Goal: Information Seeking & Learning: Learn about a topic

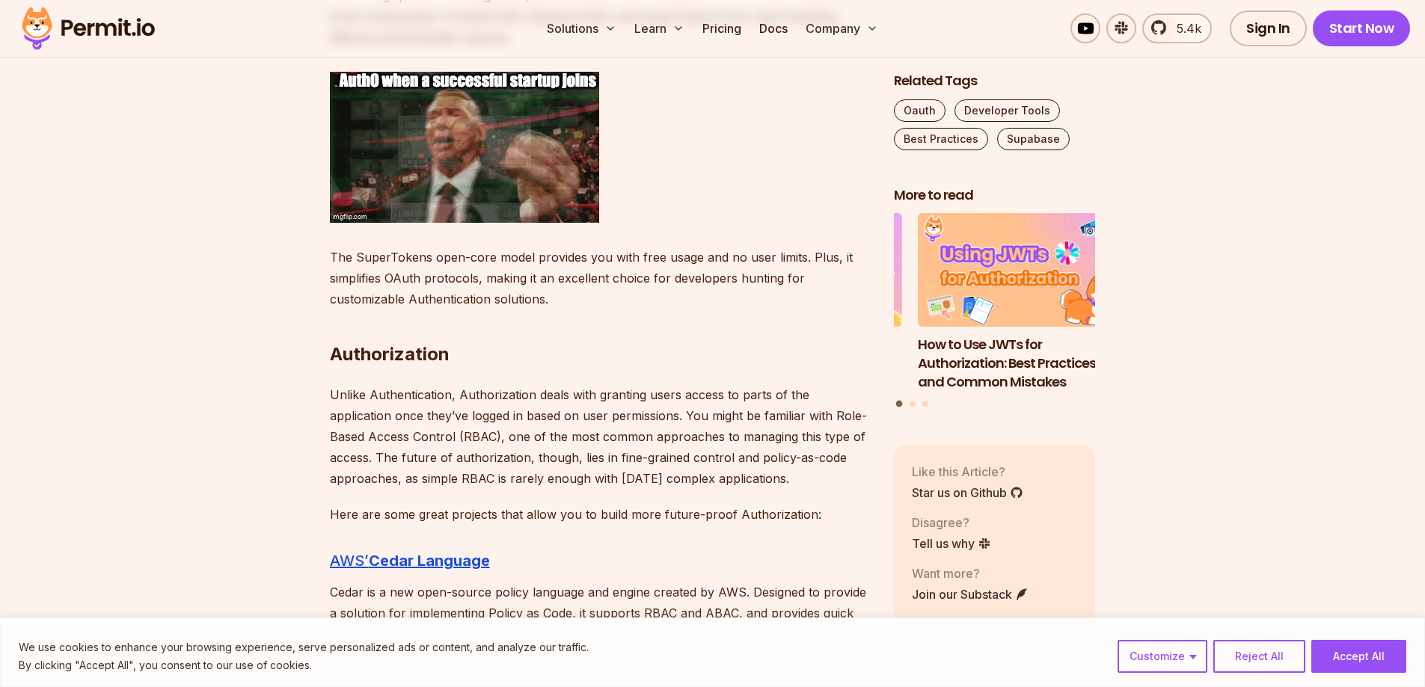
scroll to position [3142, 0]
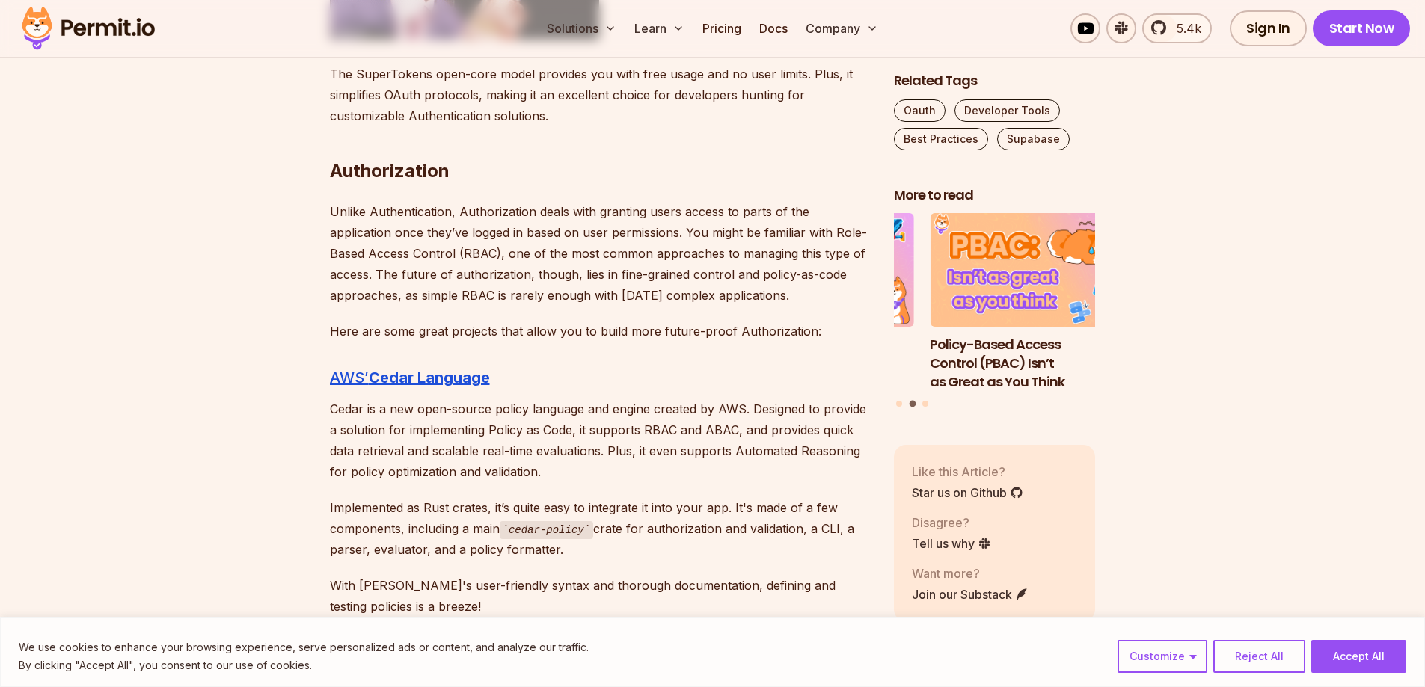
click at [564, 452] on p "Cedar is a new open-source policy language and engine created by AWS. Designed …" at bounding box center [600, 441] width 540 height 84
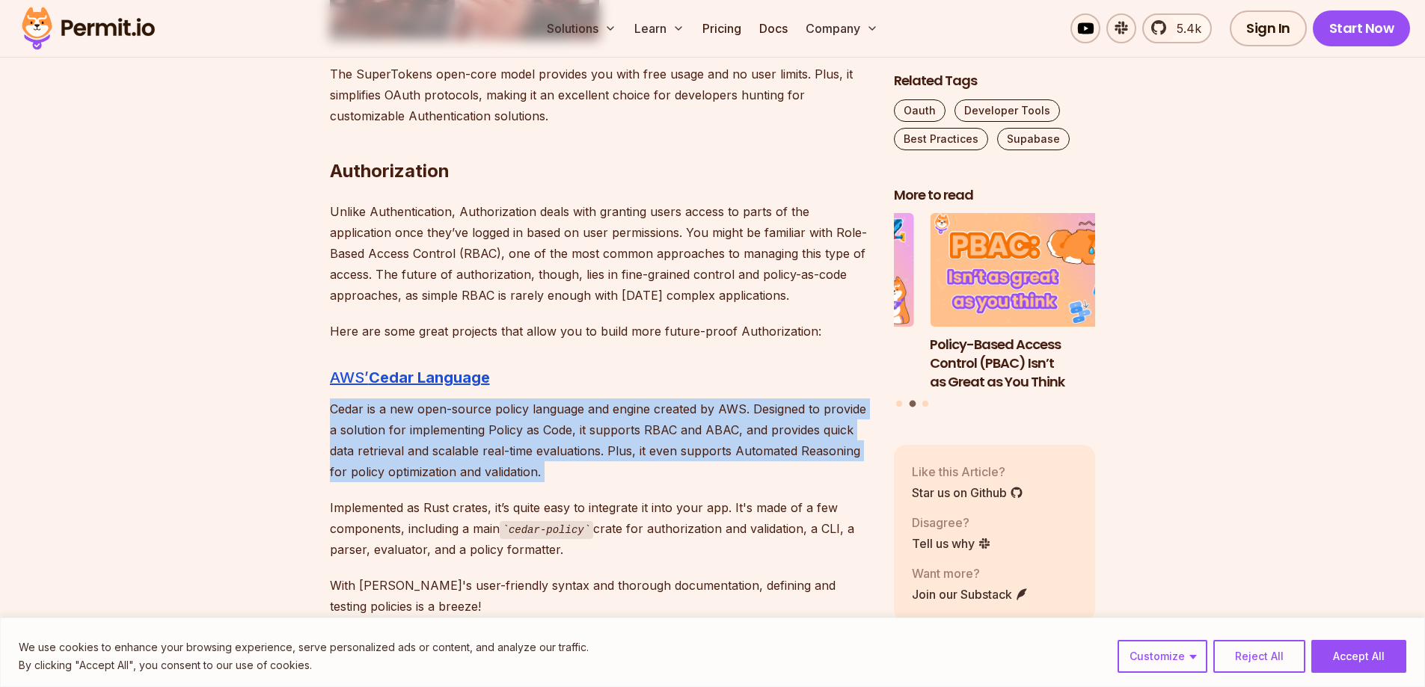
click at [564, 452] on p "Cedar is a new open-source policy language and engine created by AWS. Designed …" at bounding box center [600, 441] width 540 height 84
click at [578, 476] on p "Cedar is a new open-source policy language and engine created by AWS. Designed …" at bounding box center [600, 441] width 540 height 84
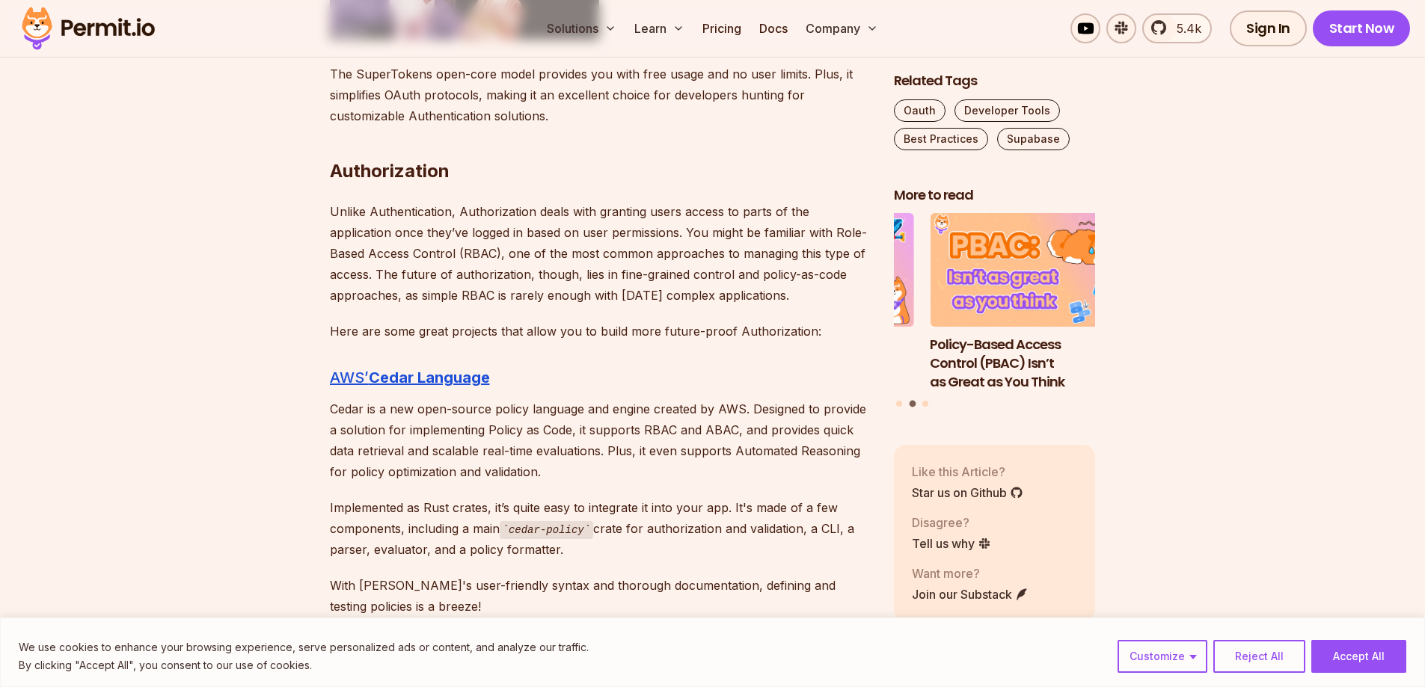
click at [576, 441] on p "Cedar is a new open-source policy language and engine created by AWS. Designed …" at bounding box center [600, 441] width 540 height 84
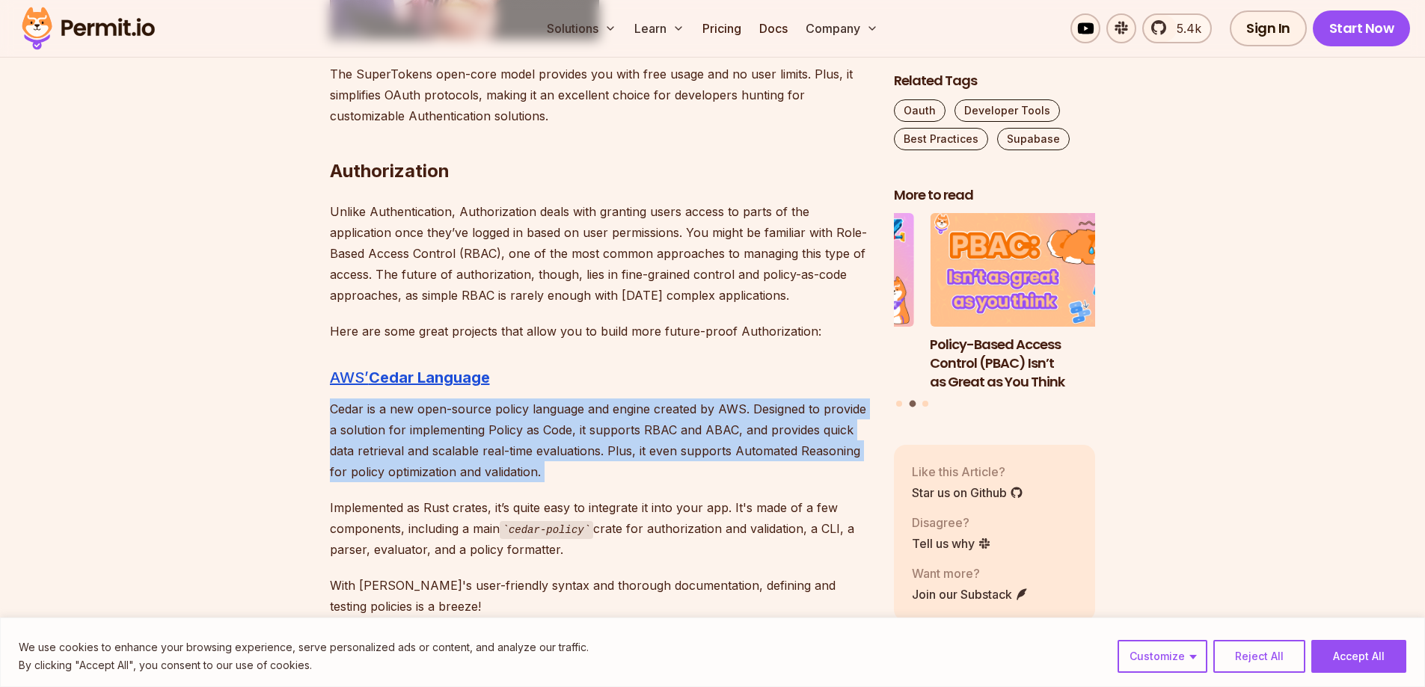
click at [576, 441] on p "Cedar is a new open-source policy language and engine created by AWS. Designed …" at bounding box center [600, 441] width 540 height 84
click at [584, 420] on p "Cedar is a new open-source policy language and engine created by AWS. Designed …" at bounding box center [600, 441] width 540 height 84
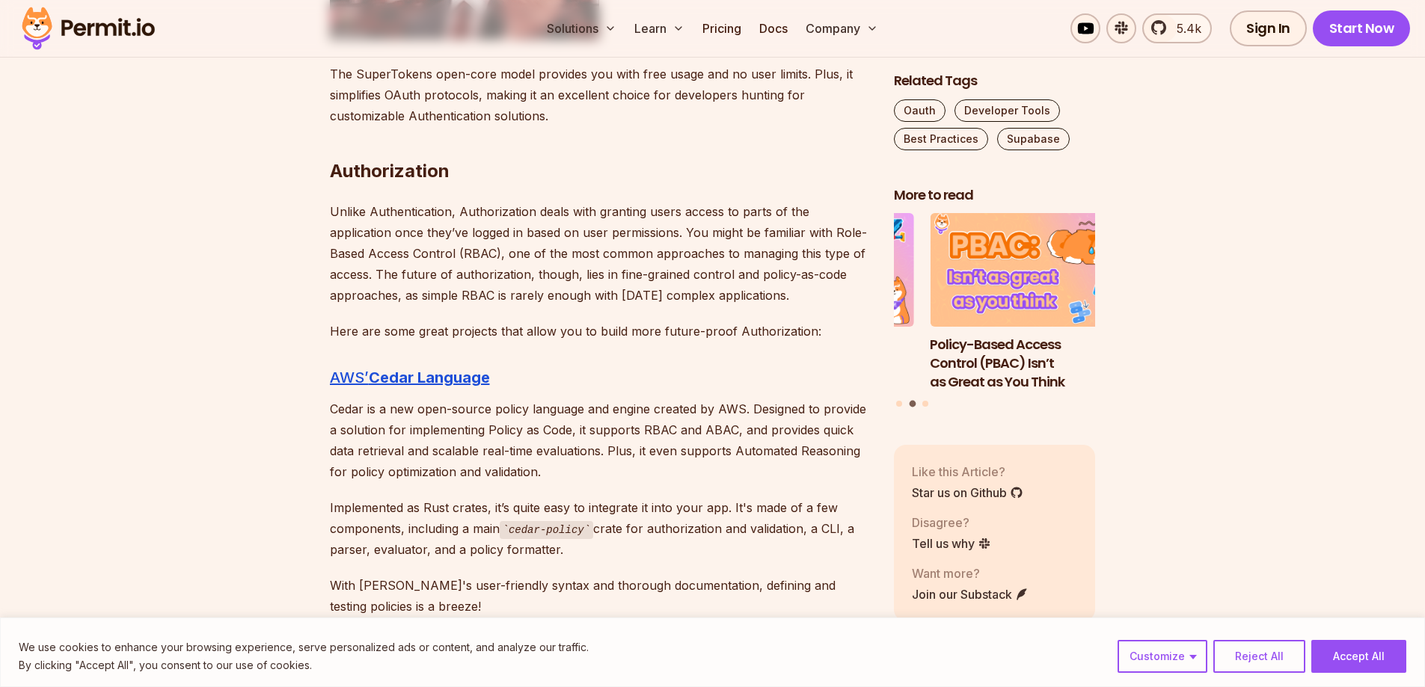
click at [587, 424] on p "Cedar is a new open-source policy language and engine created by AWS. Designed …" at bounding box center [600, 441] width 540 height 84
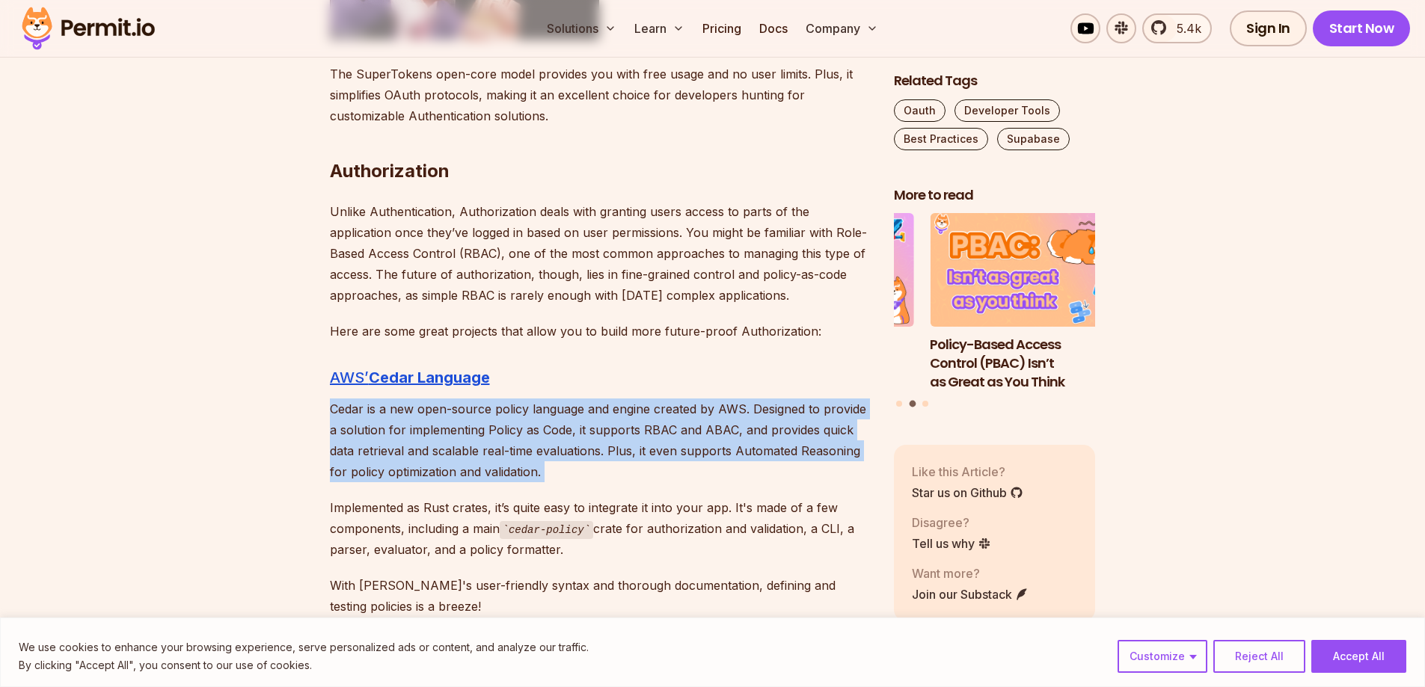
click at [587, 424] on p "Cedar is a new open-source policy language and engine created by AWS. Designed …" at bounding box center [600, 441] width 540 height 84
click at [589, 426] on p "Cedar is a new open-source policy language and engine created by AWS. Designed …" at bounding box center [600, 441] width 540 height 84
click at [589, 427] on p "Cedar is a new open-source policy language and engine created by AWS. Designed …" at bounding box center [600, 441] width 540 height 84
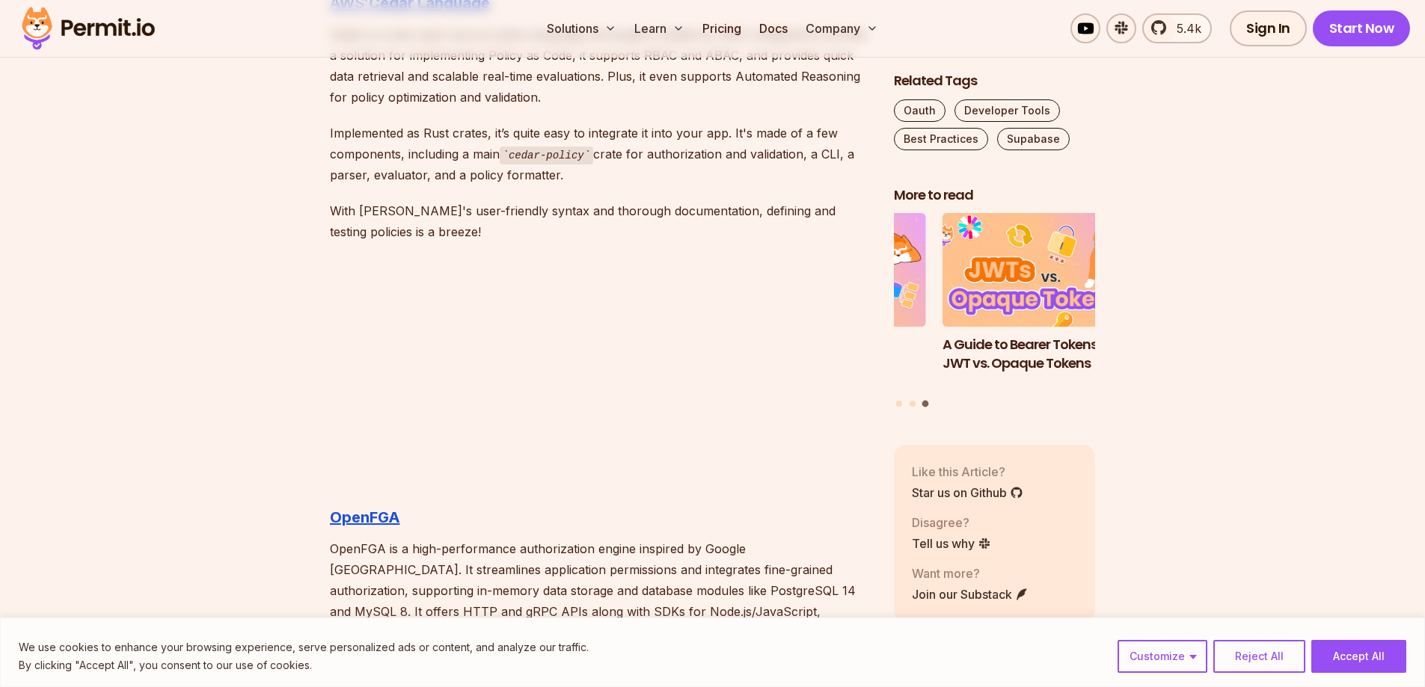
scroll to position [3665, 0]
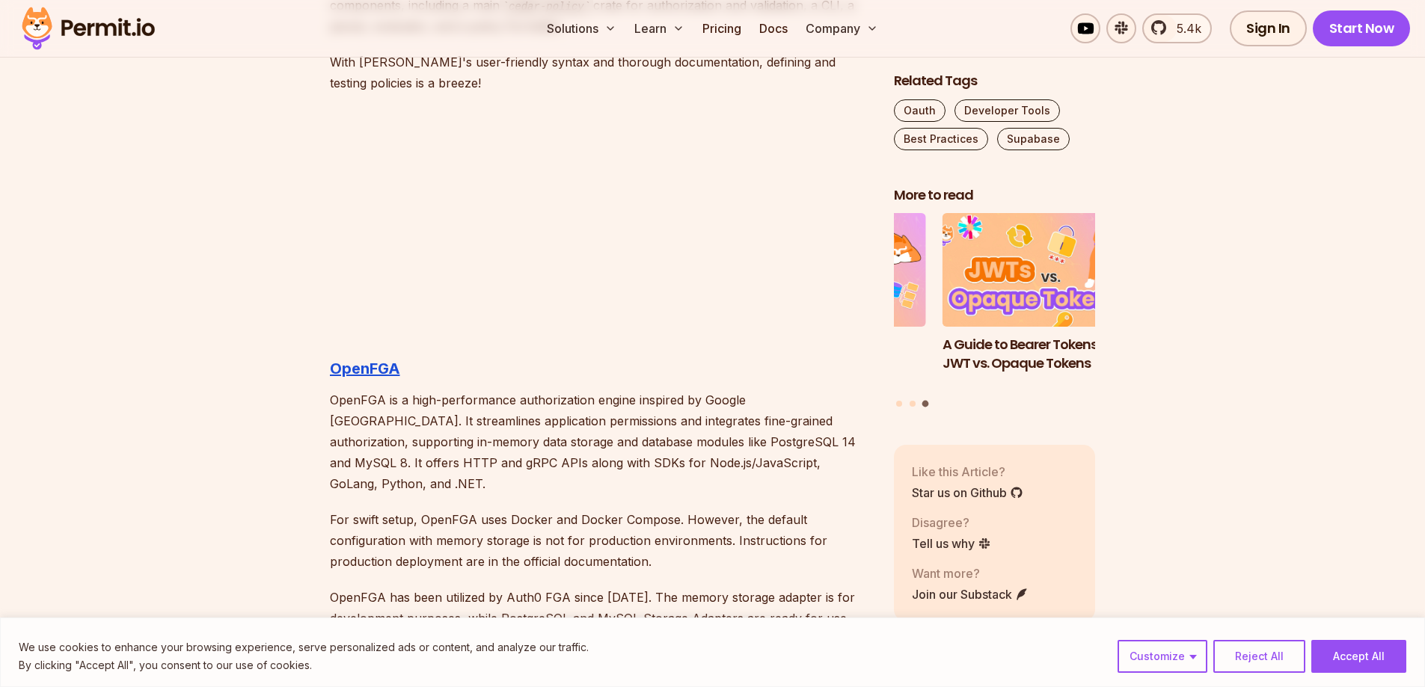
click at [553, 400] on p "OpenFGA is a high-performance authorization engine inspired by Google [GEOGRAPH…" at bounding box center [600, 442] width 540 height 105
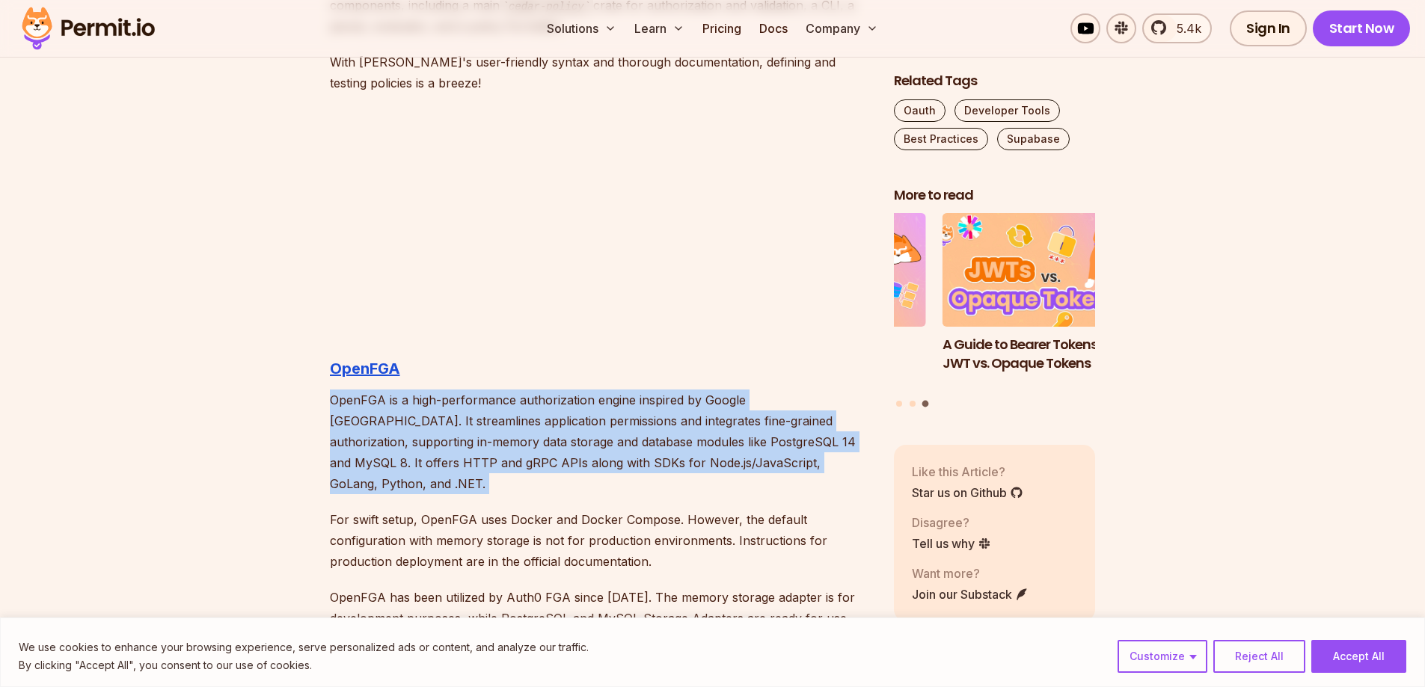
click at [553, 400] on p "OpenFGA is a high-performance authorization engine inspired by Google [GEOGRAPH…" at bounding box center [600, 442] width 540 height 105
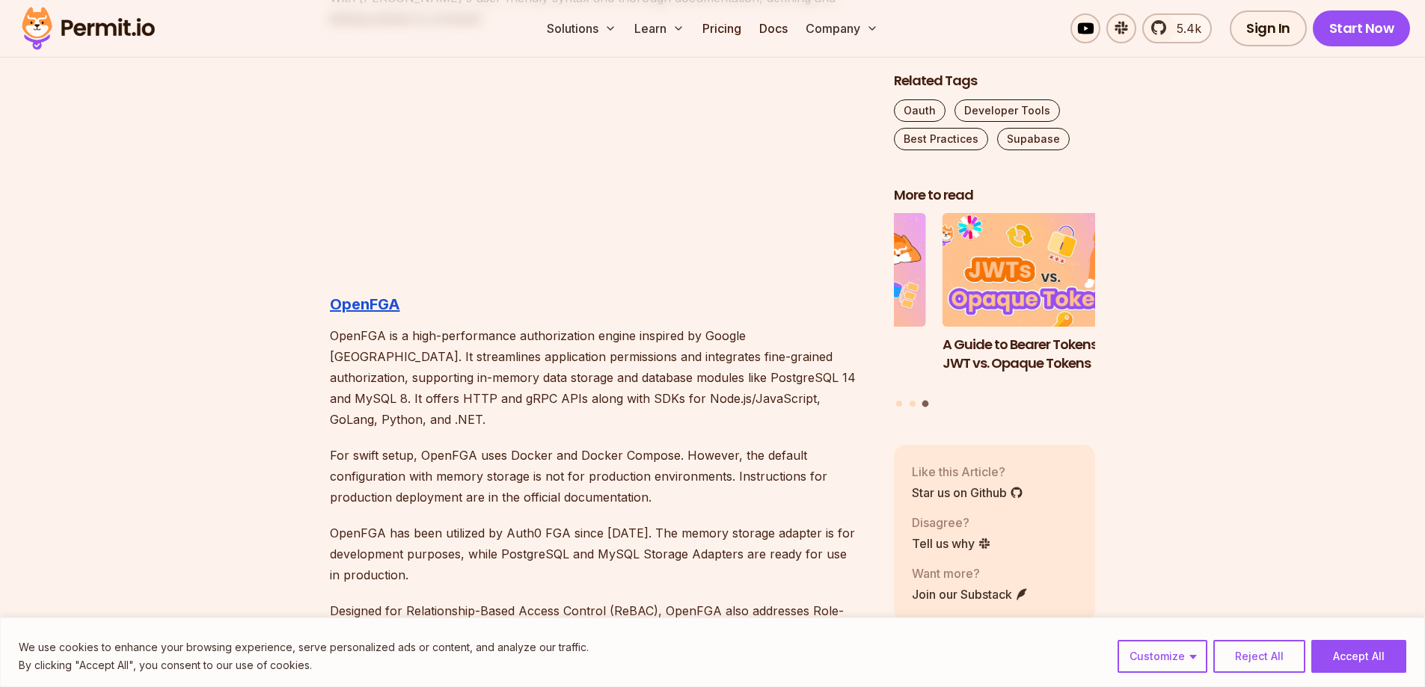
scroll to position [3815, 0]
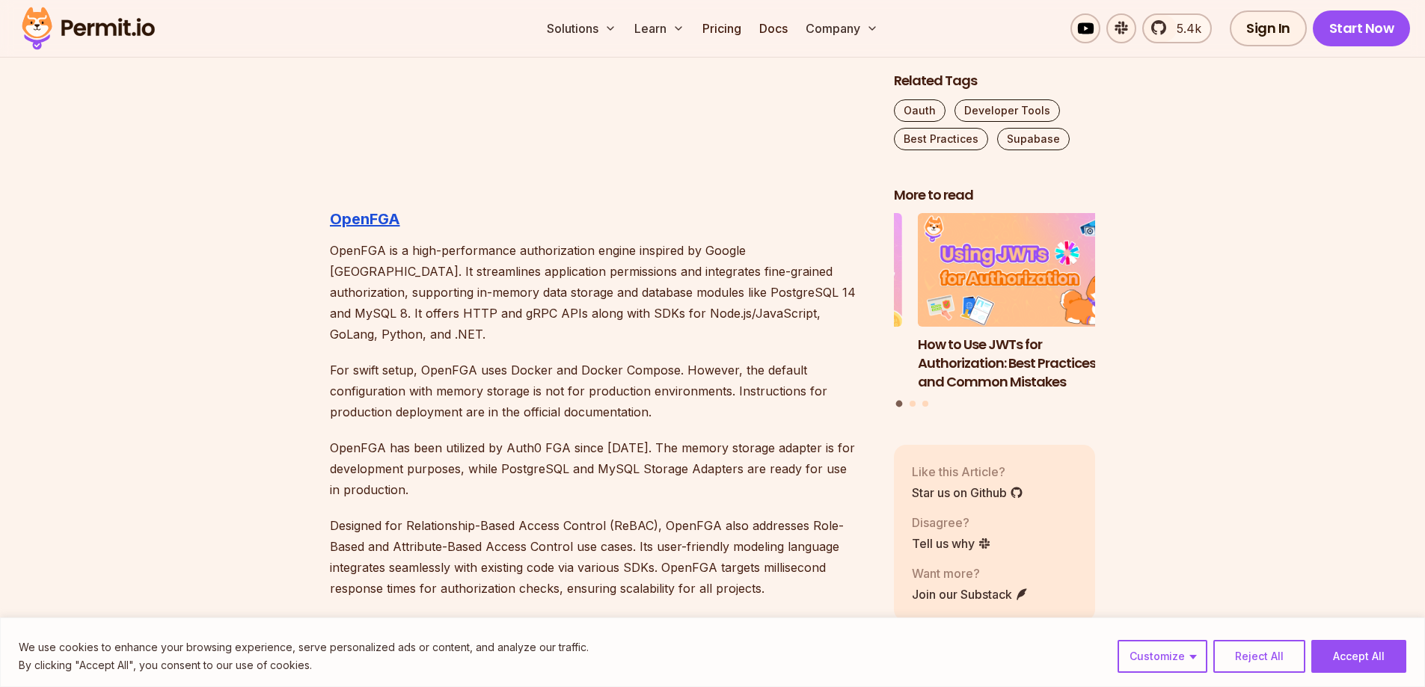
click at [553, 400] on p "For swift setup, OpenFGA uses Docker and Docker Compose. However, the default c…" at bounding box center [600, 391] width 540 height 63
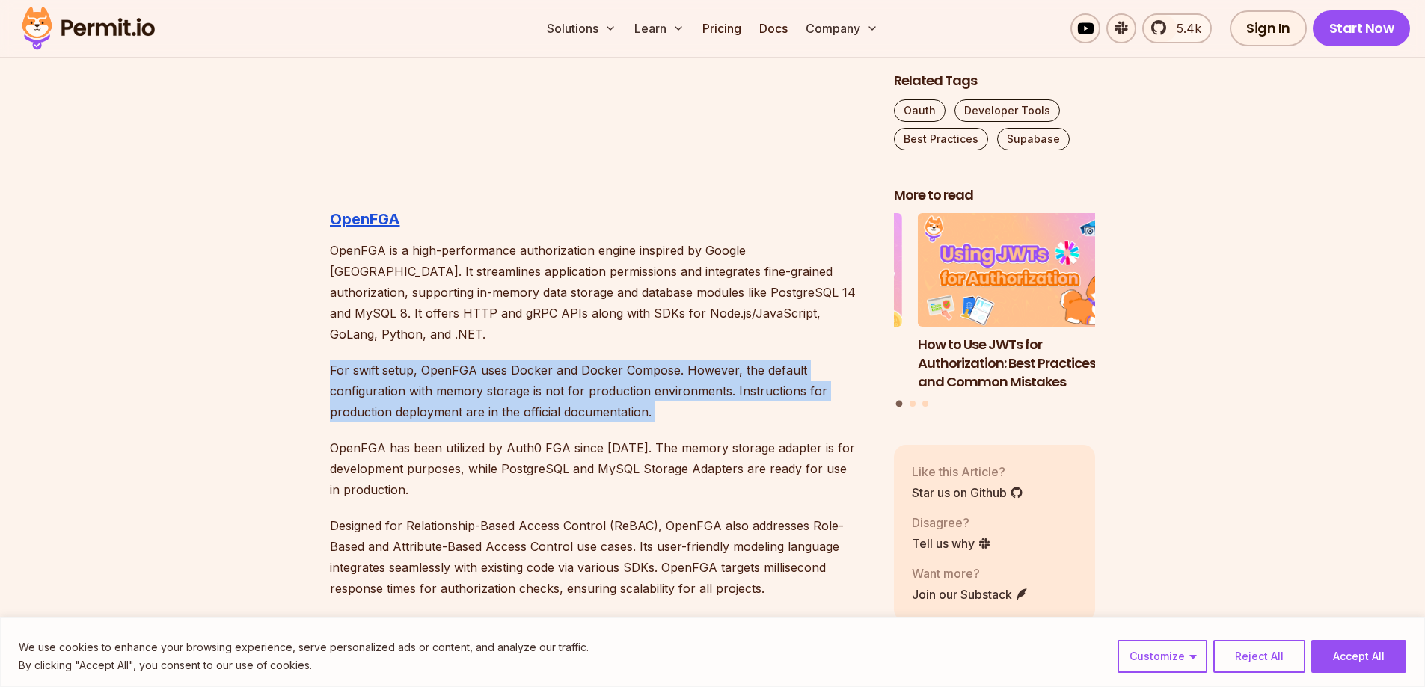
click at [553, 400] on p "For swift setup, OpenFGA uses Docker and Docker Compose. However, the default c…" at bounding box center [600, 391] width 540 height 63
click at [559, 381] on p "For swift setup, OpenFGA uses Docker and Docker Compose. However, the default c…" at bounding box center [600, 391] width 540 height 63
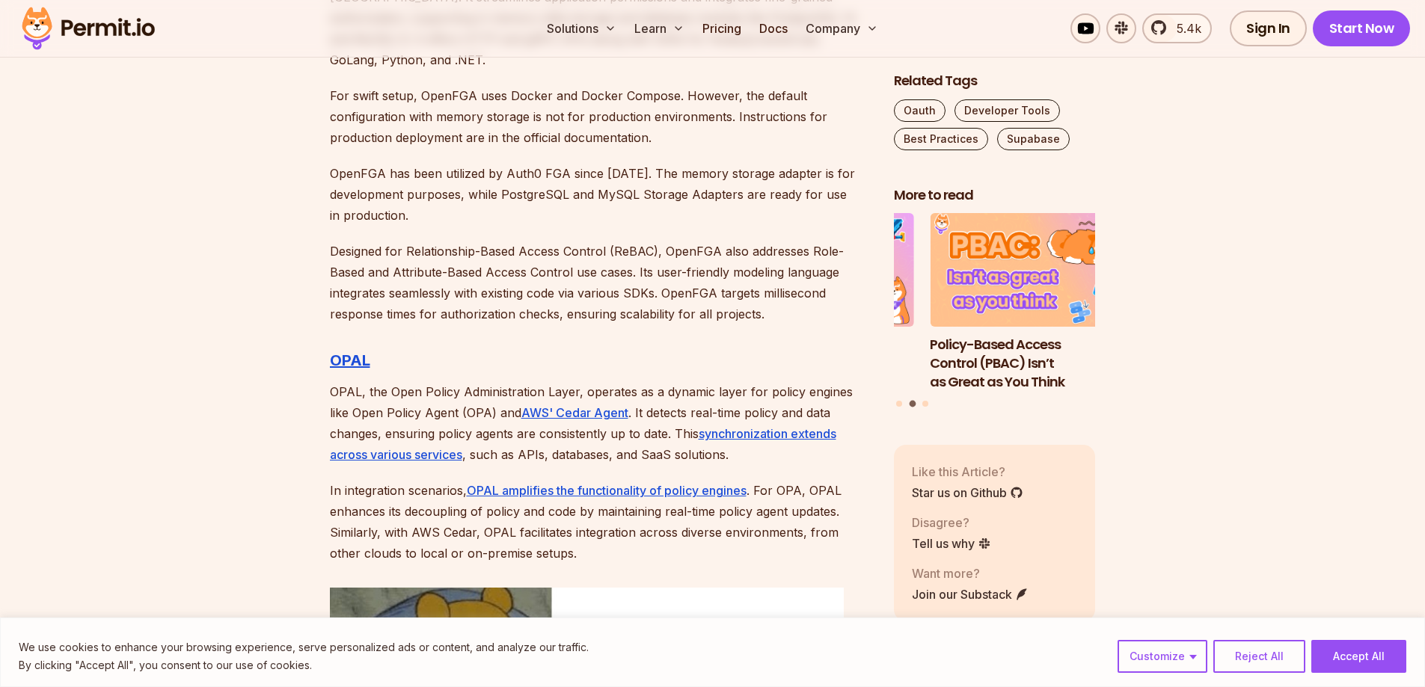
scroll to position [4114, 0]
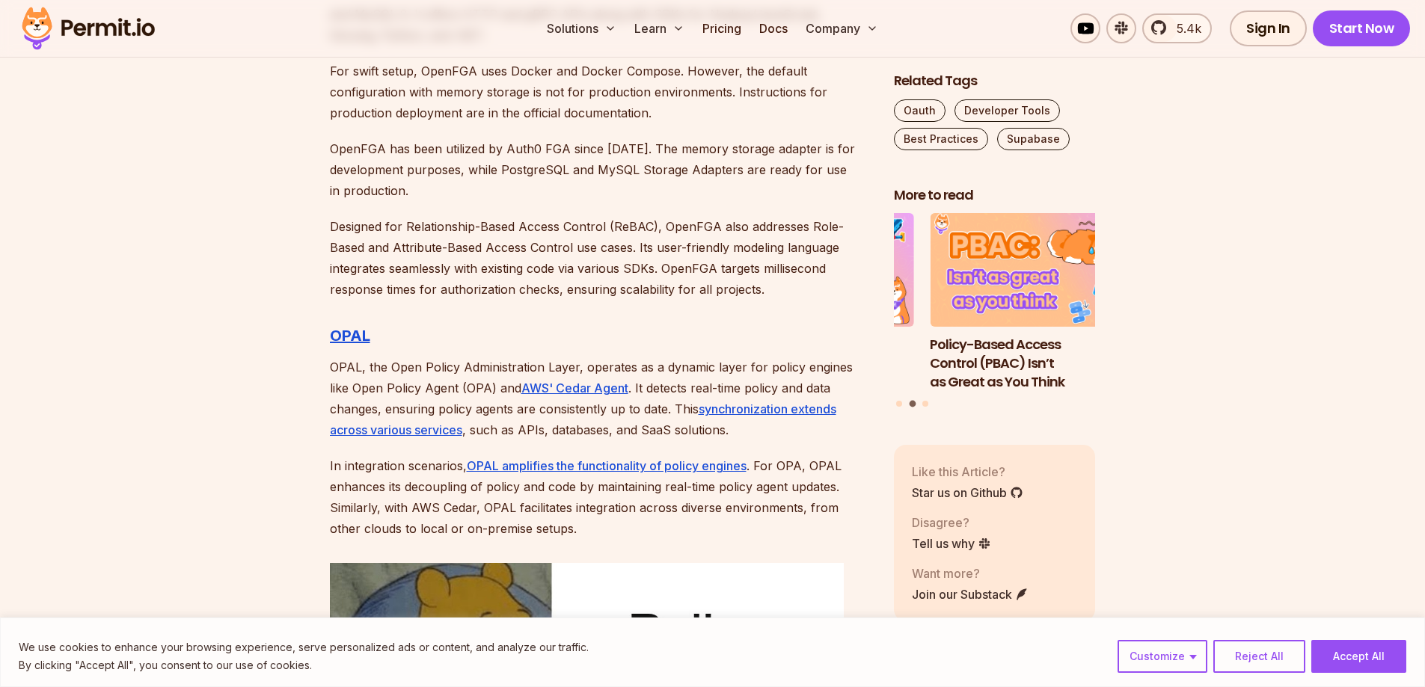
click at [625, 369] on p "OPAL, the Open Policy Administration Layer, operates as a dynamic layer for pol…" at bounding box center [600, 399] width 540 height 84
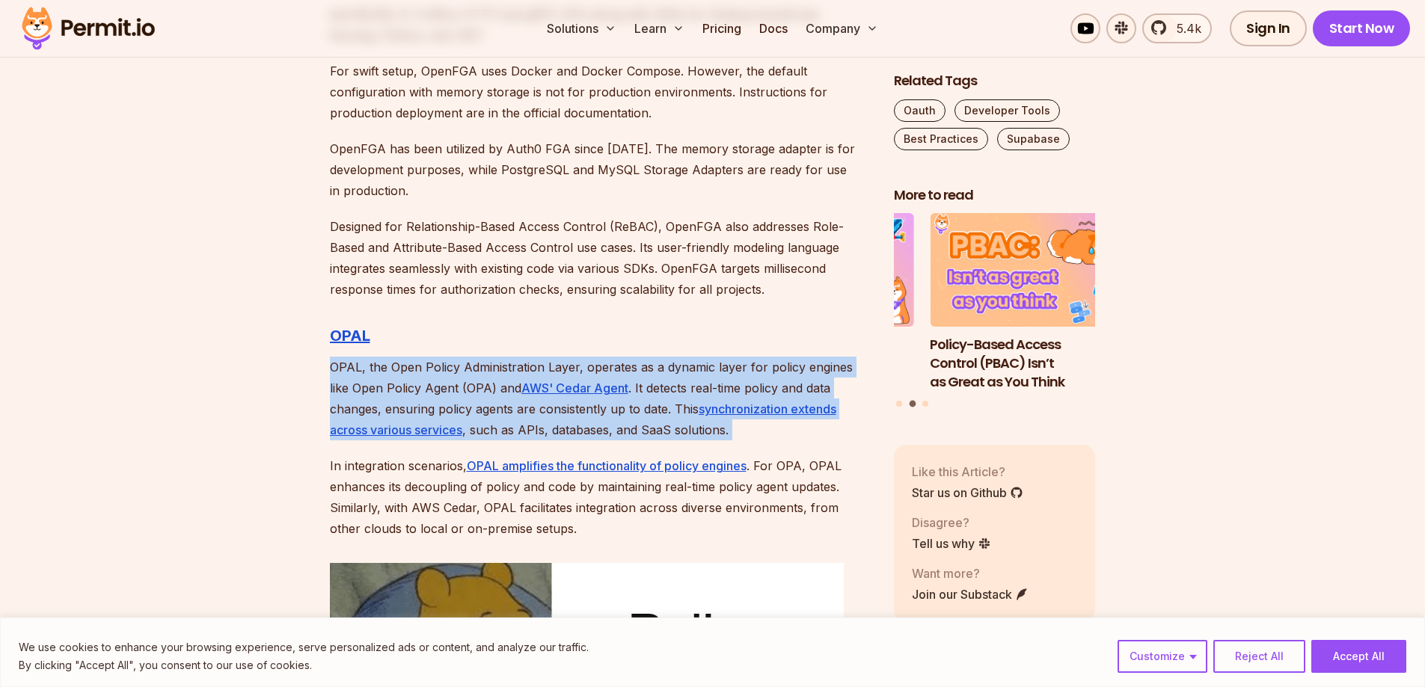
click at [625, 369] on p "OPAL, the Open Policy Administration Layer, operates as a dynamic layer for pol…" at bounding box center [600, 399] width 540 height 84
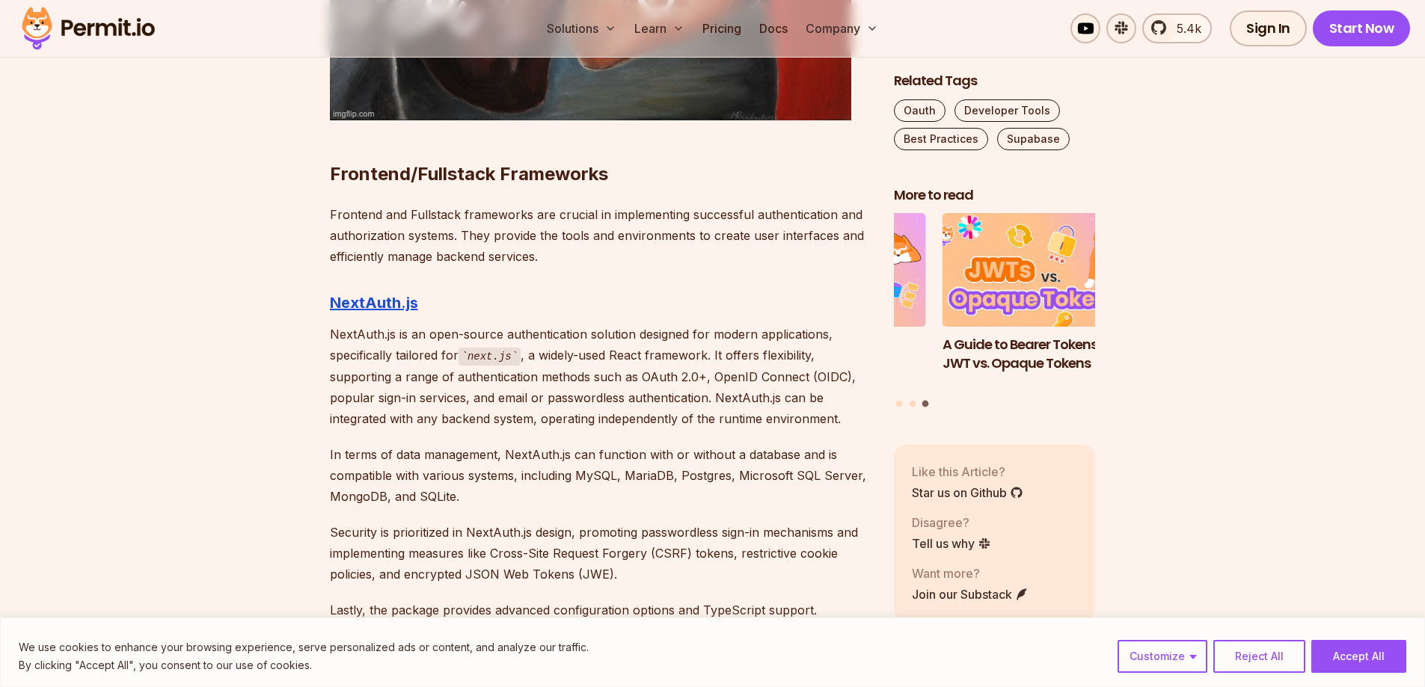
scroll to position [5610, 0]
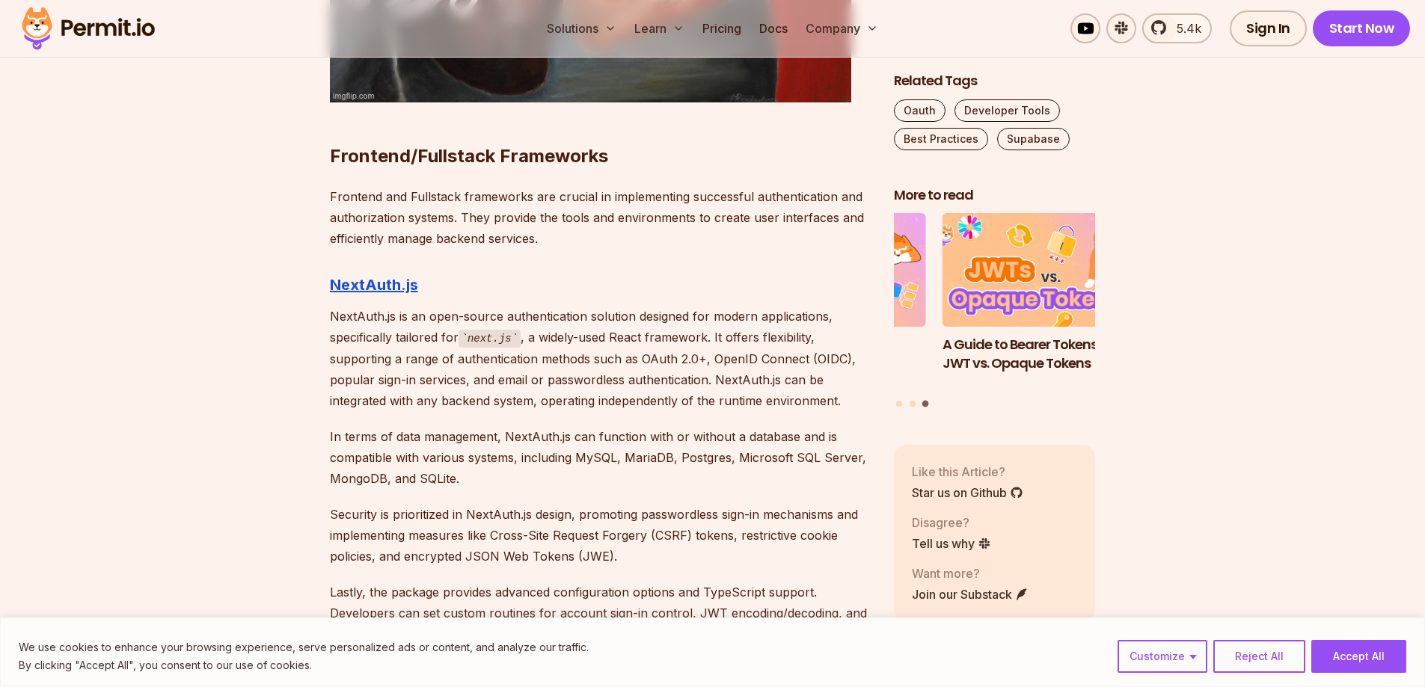
click at [594, 323] on p "NextAuth.js is an open-source authentication solution designed for modern appli…" at bounding box center [600, 358] width 540 height 105
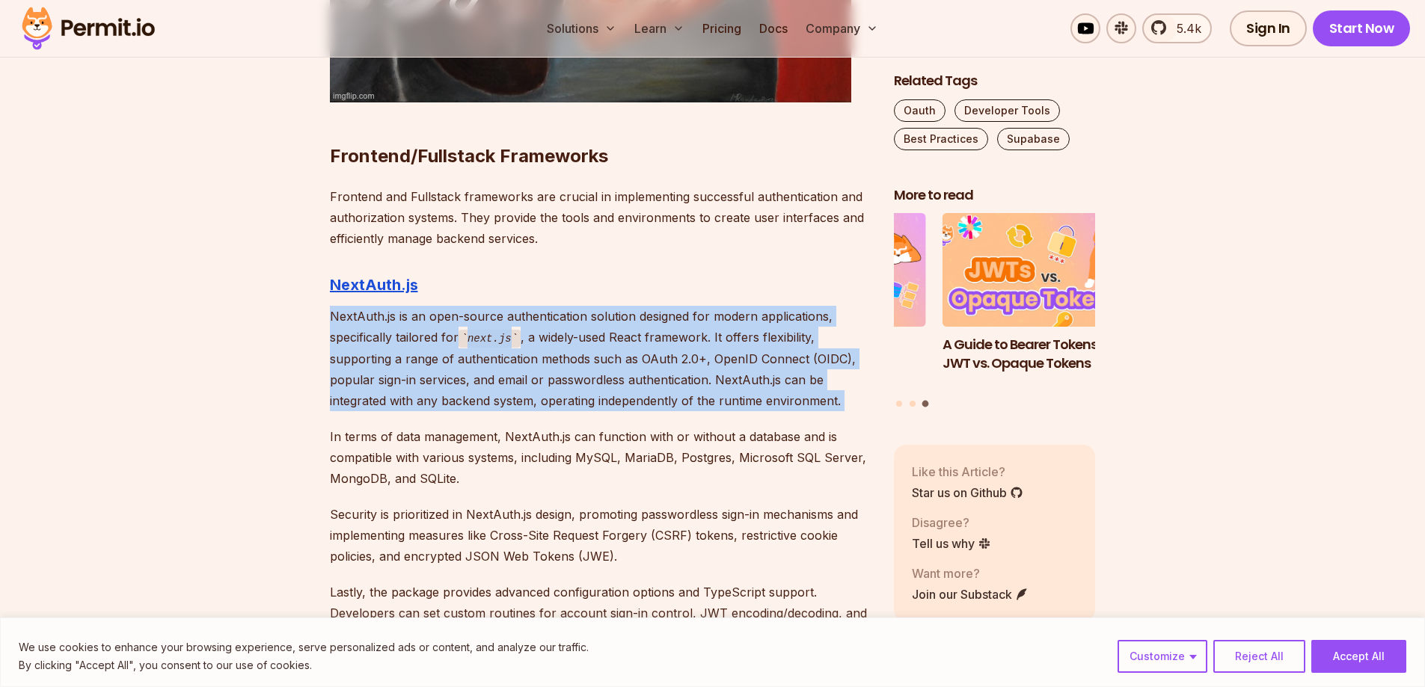
click at [594, 323] on p "NextAuth.js is an open-source authentication solution designed for modern appli…" at bounding box center [600, 358] width 540 height 105
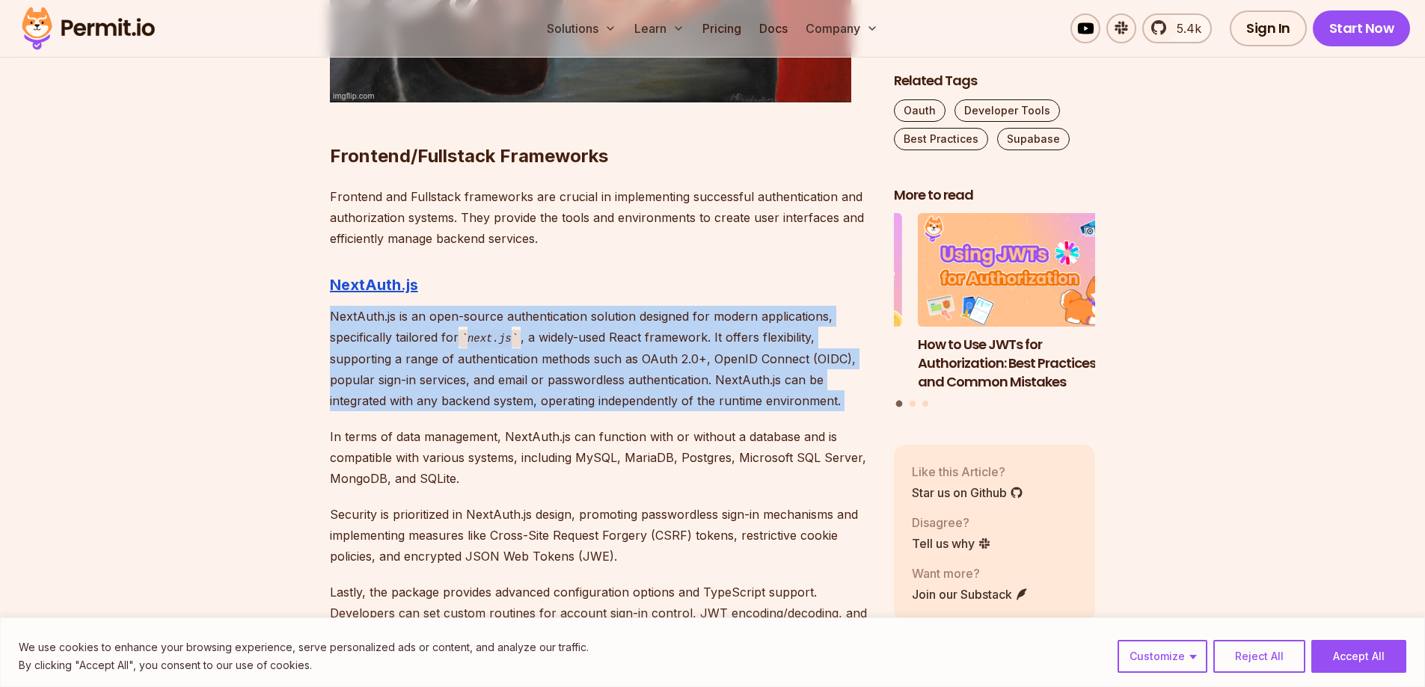
click at [597, 329] on p "NextAuth.js is an open-source authentication solution designed for modern appli…" at bounding box center [600, 358] width 540 height 105
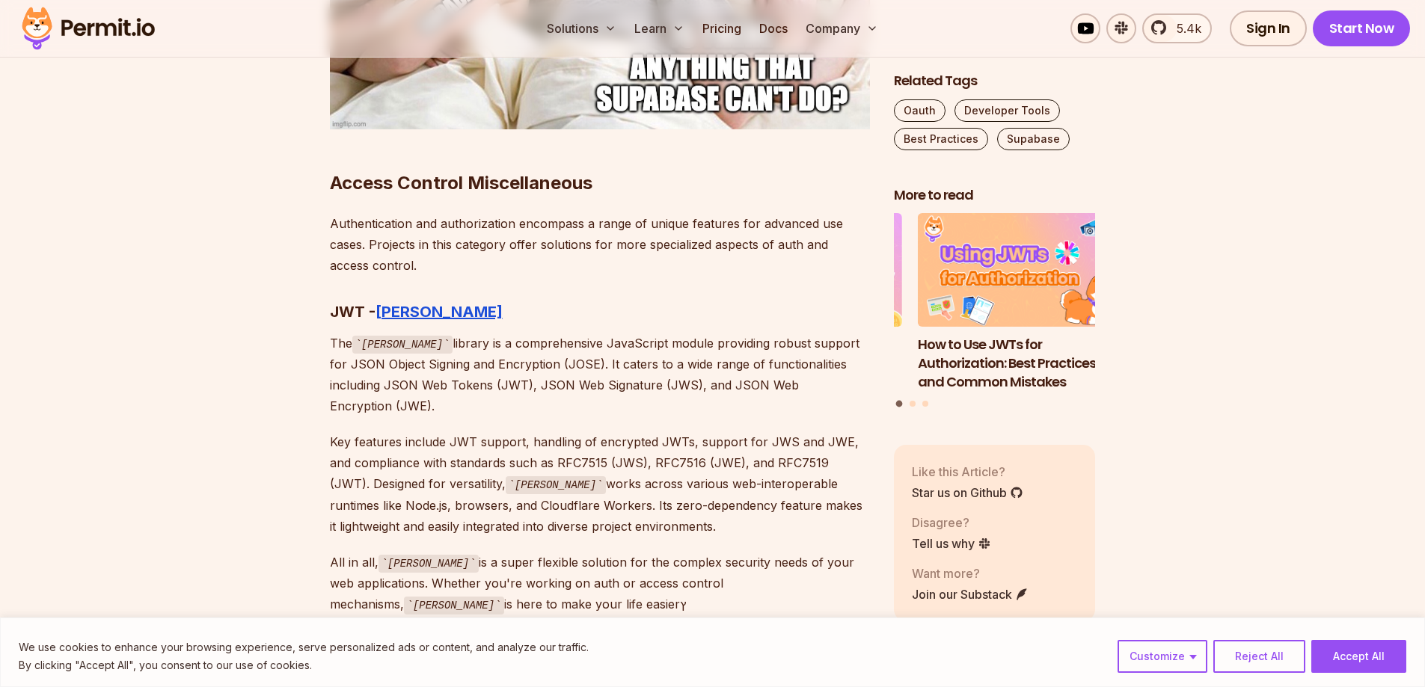
scroll to position [6657, 0]
click at [597, 332] on p "The [PERSON_NAME] library is a comprehensive JavaScript module providing robust…" at bounding box center [600, 374] width 540 height 85
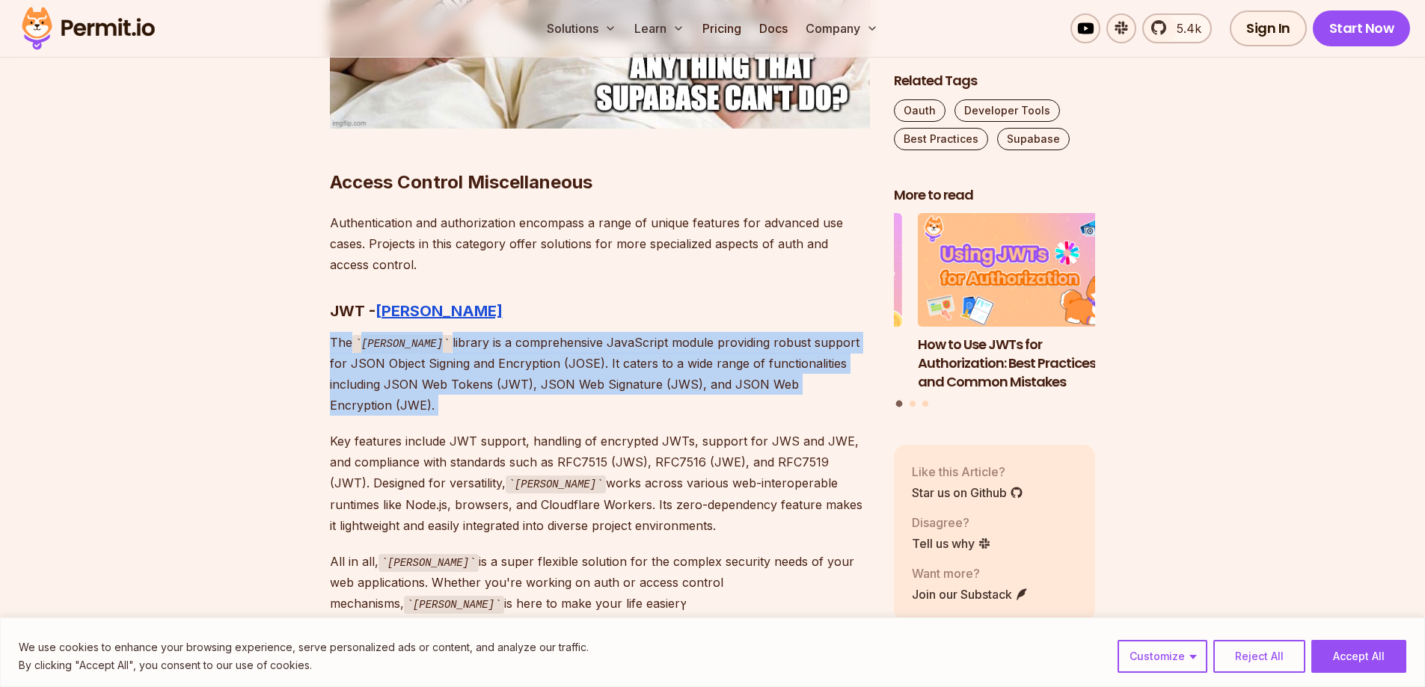
click at [597, 332] on p "The [PERSON_NAME] library is a comprehensive JavaScript module providing robust…" at bounding box center [600, 374] width 540 height 85
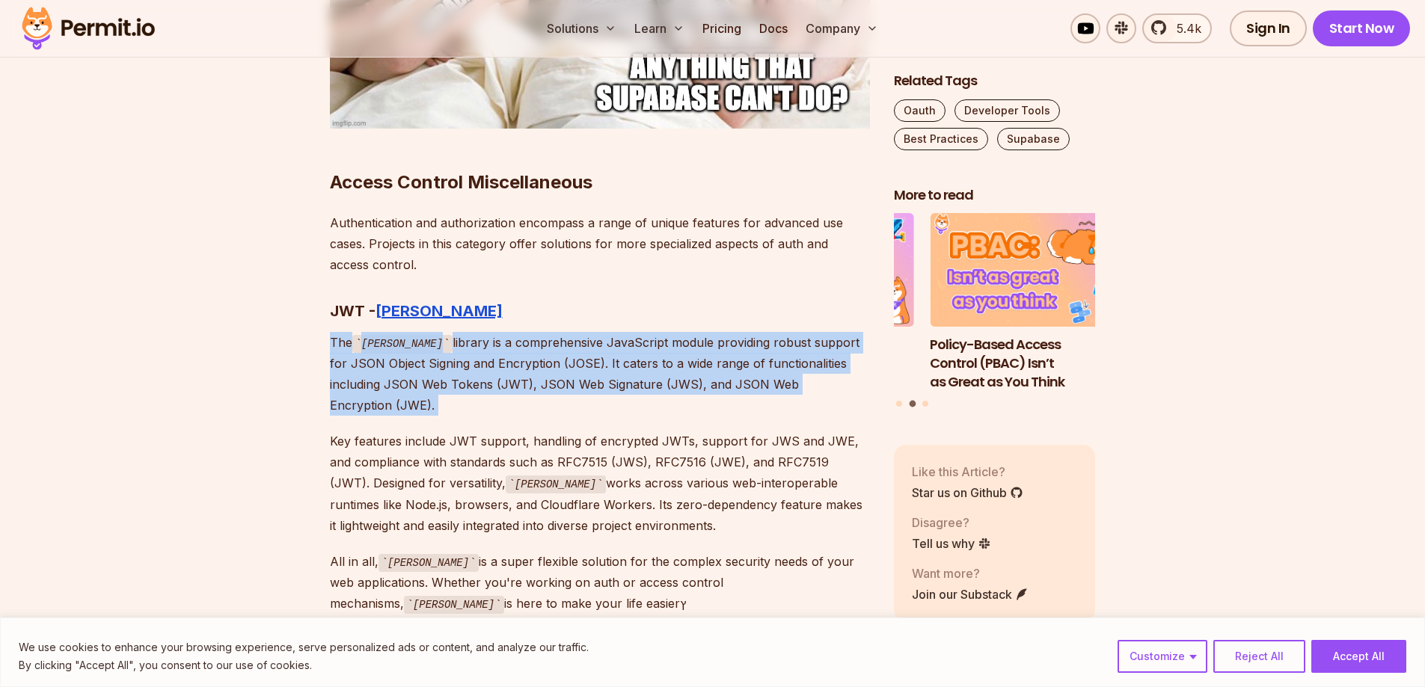
click at [597, 332] on p "The [PERSON_NAME] library is a comprehensive JavaScript module providing robust…" at bounding box center [600, 374] width 540 height 85
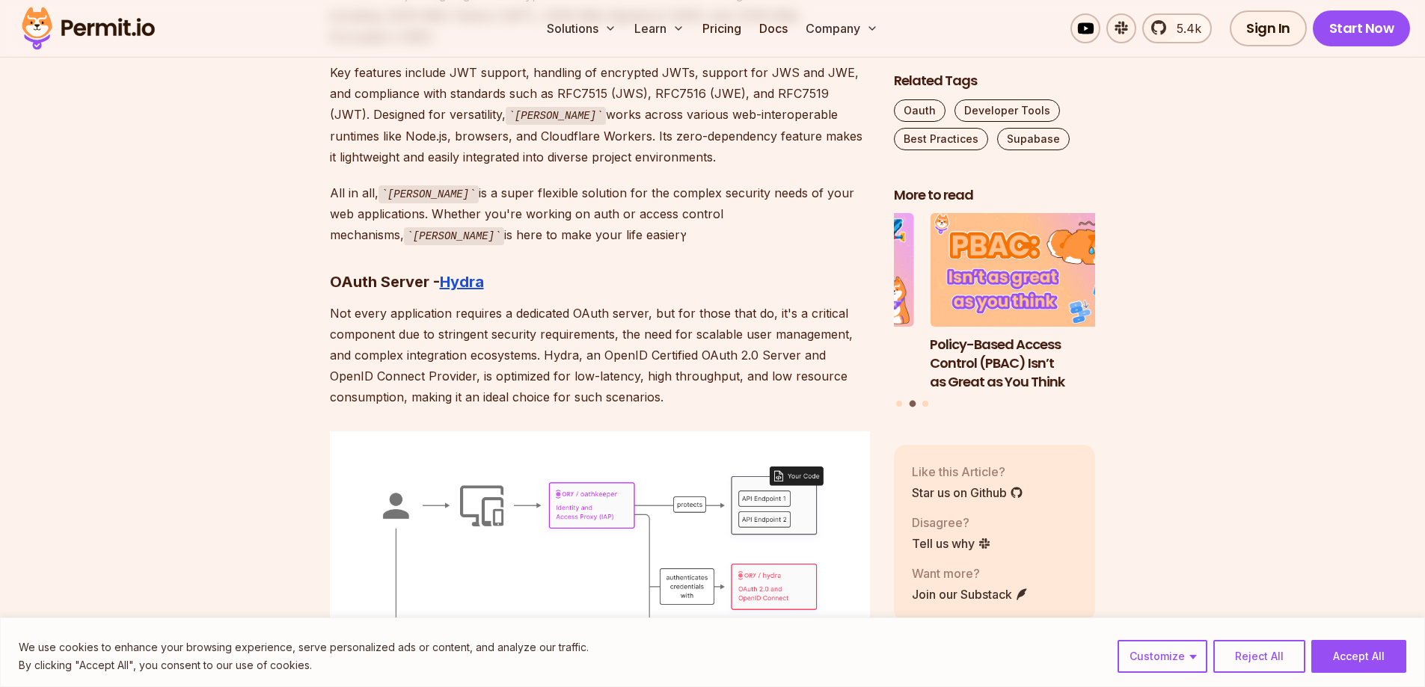
scroll to position [7031, 0]
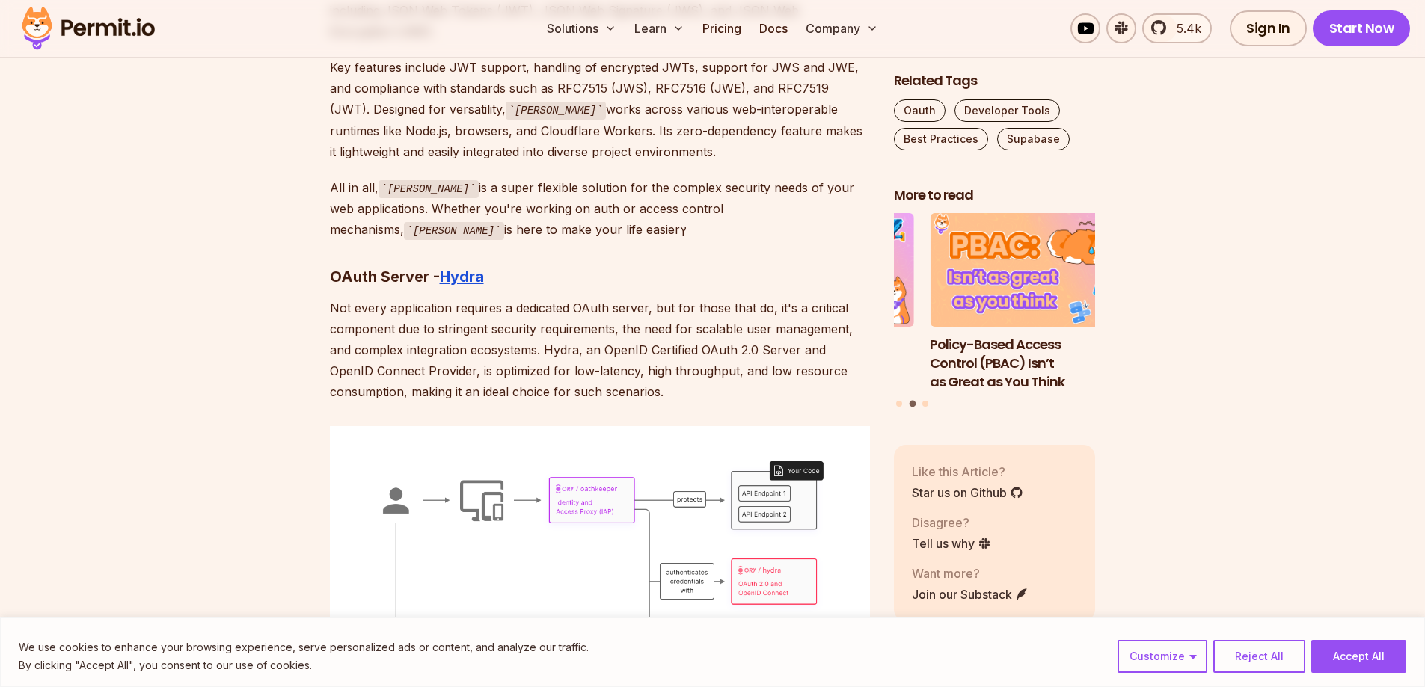
click at [597, 329] on p "Not every application requires a dedicated OAuth server, but for those that do,…" at bounding box center [600, 350] width 540 height 105
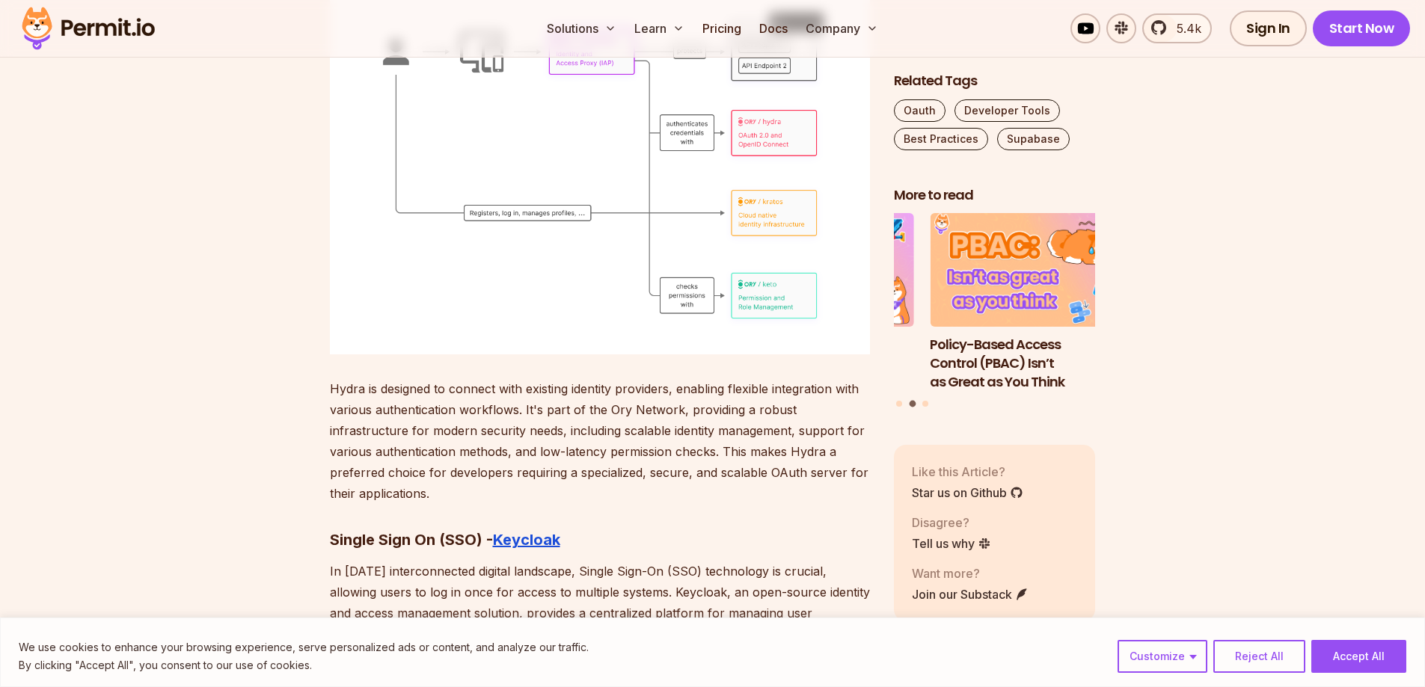
scroll to position [7704, 0]
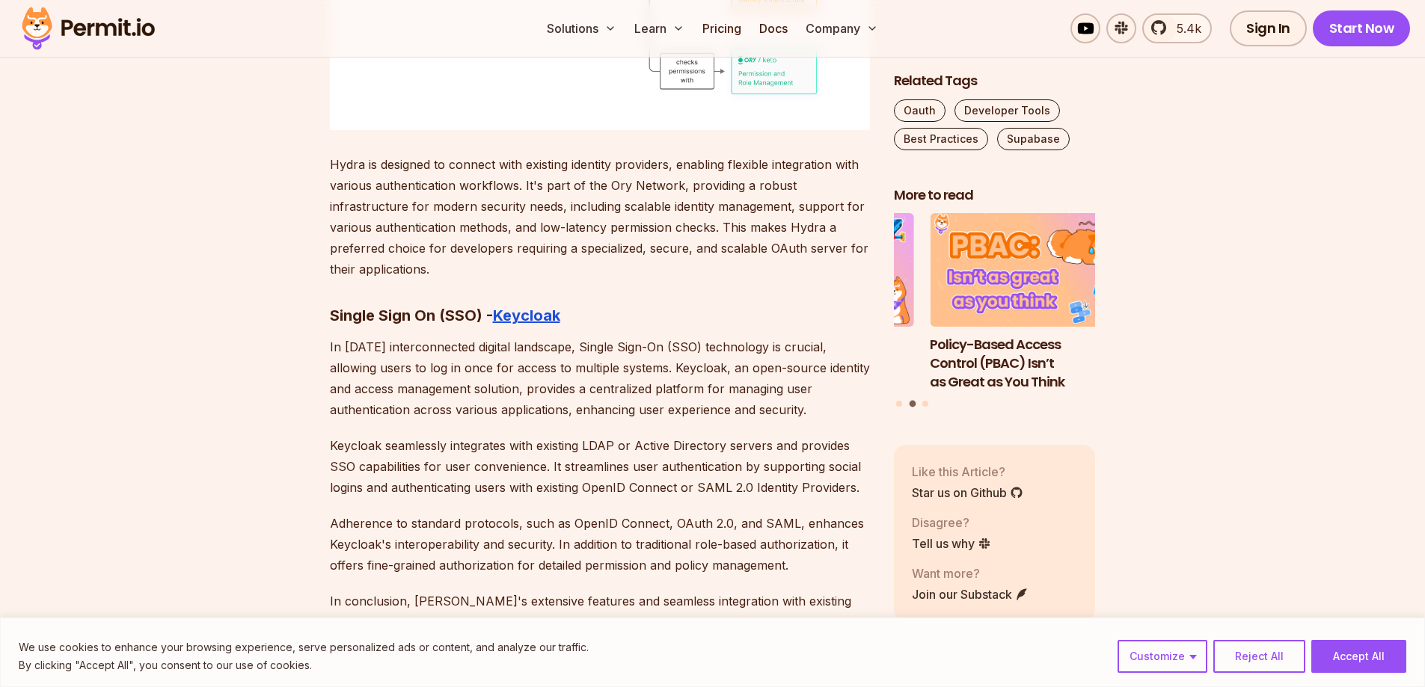
click at [597, 337] on p "In [DATE] interconnected digital landscape, Single Sign-On (SSO) technology is …" at bounding box center [600, 379] width 540 height 84
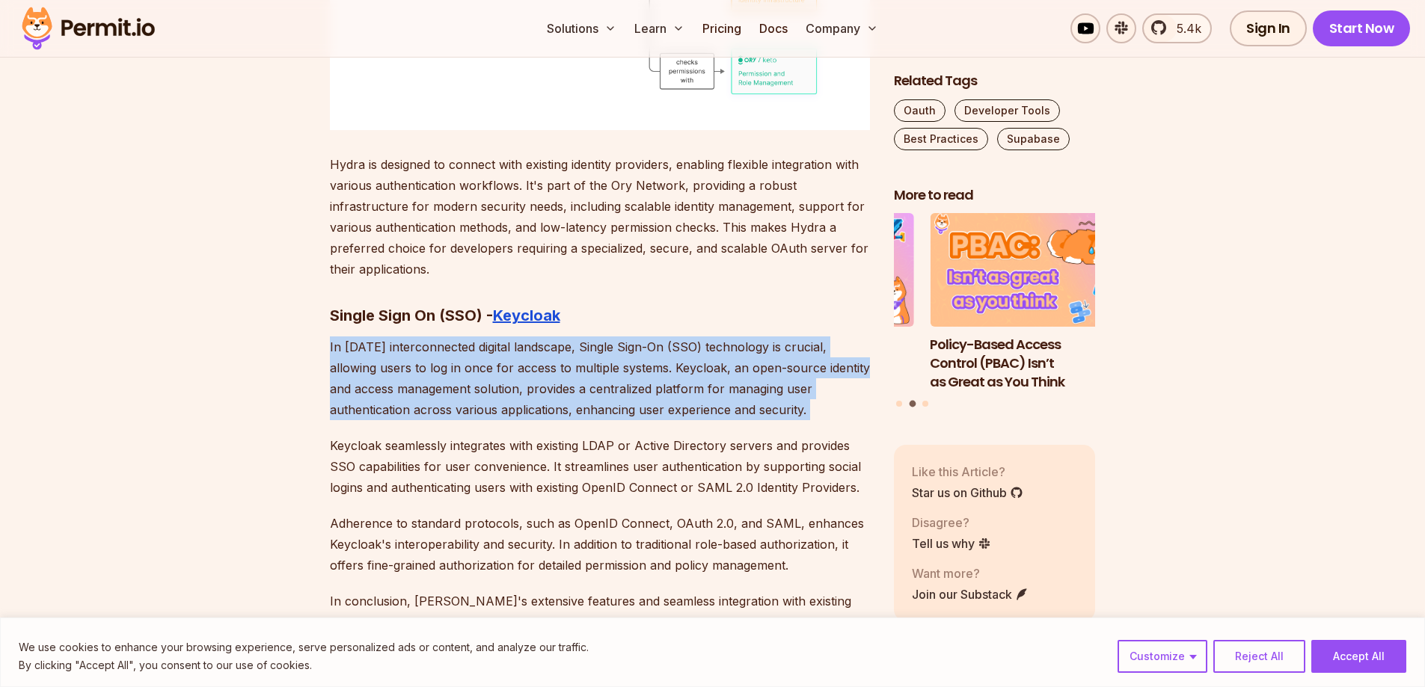
click at [597, 337] on p "In [DATE] interconnected digital landscape, Single Sign-On (SSO) technology is …" at bounding box center [600, 379] width 540 height 84
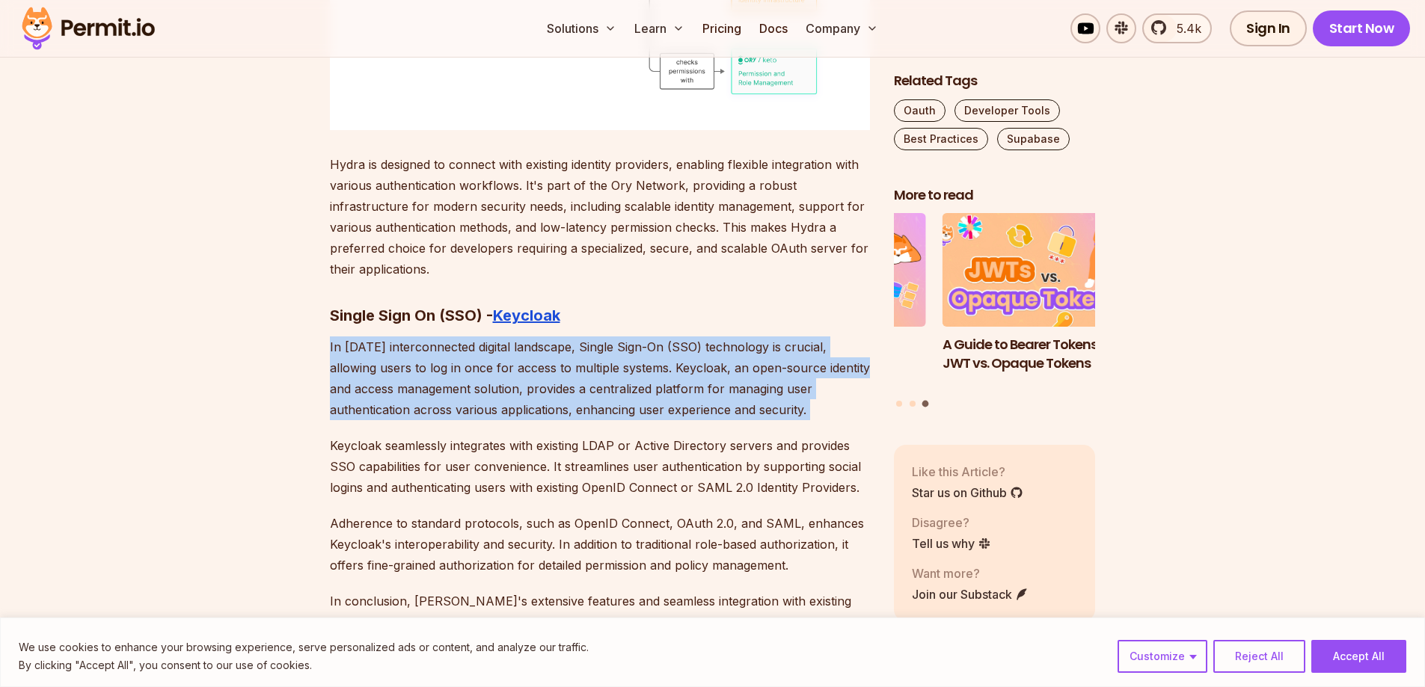
click at [597, 337] on p "In [DATE] interconnected digital landscape, Single Sign-On (SSO) technology is …" at bounding box center [600, 379] width 540 height 84
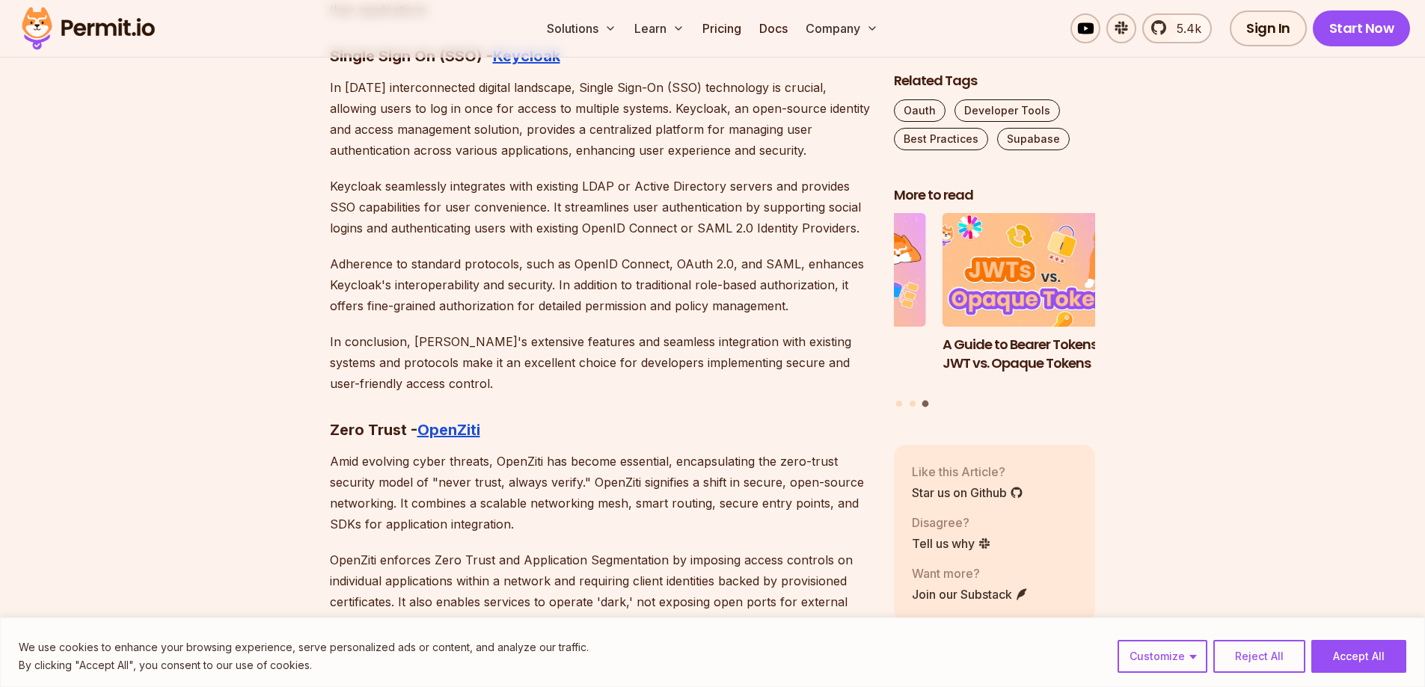
scroll to position [8078, 0]
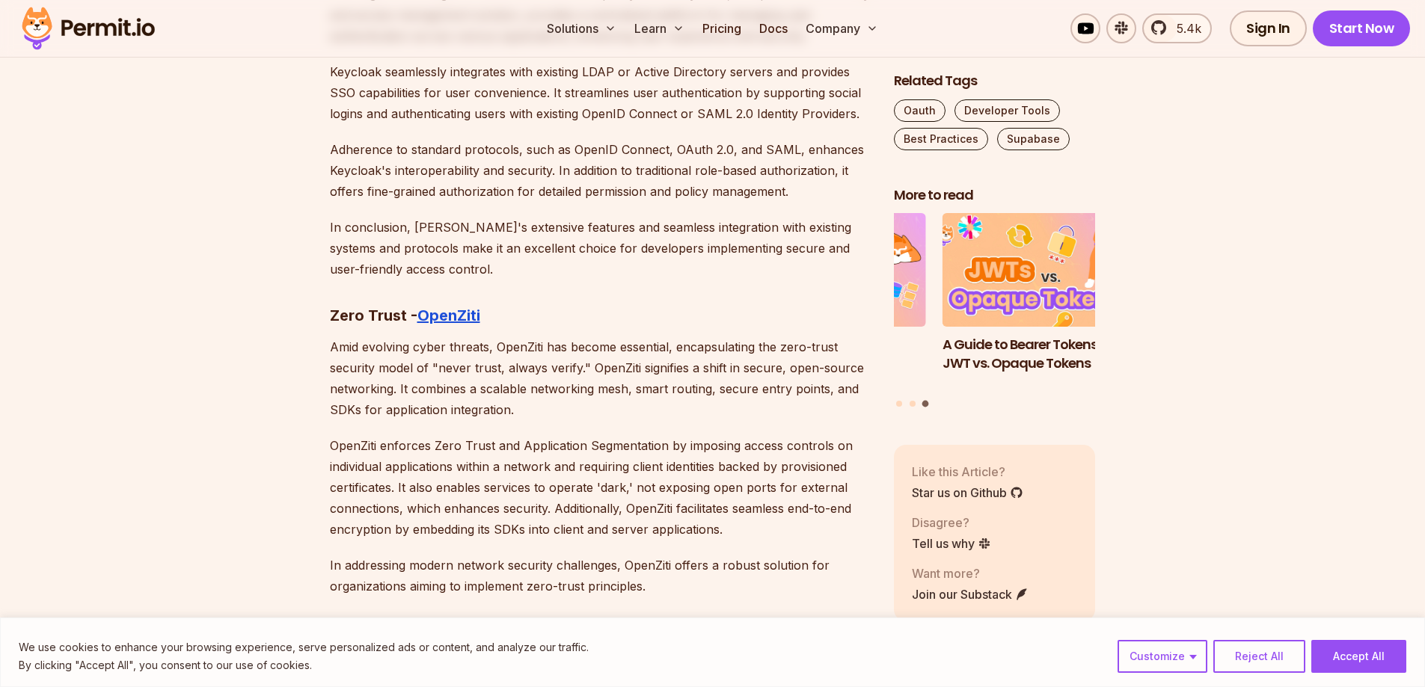
click at [597, 337] on p "Amid evolving cyber threats, OpenZiti has become essential, encapsulating the z…" at bounding box center [600, 379] width 540 height 84
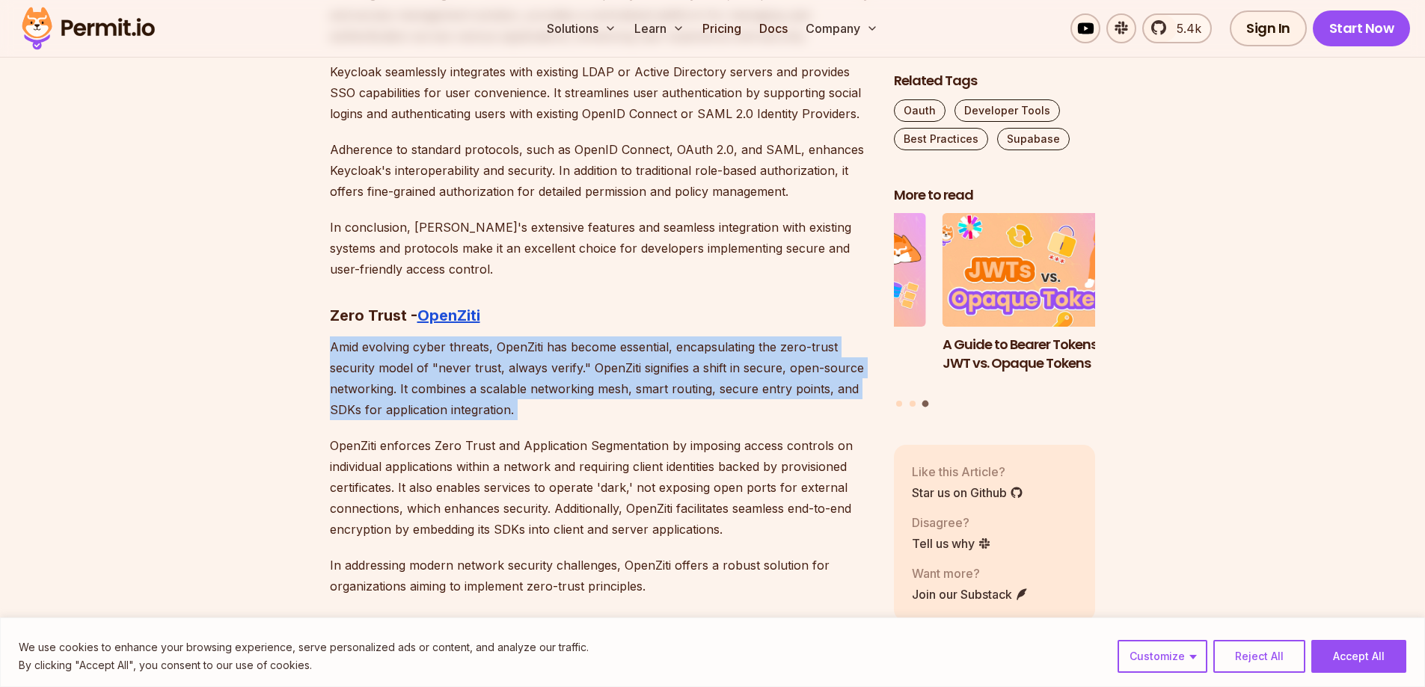
click at [597, 337] on p "Amid evolving cyber threats, OpenZiti has become essential, encapsulating the z…" at bounding box center [600, 379] width 540 height 84
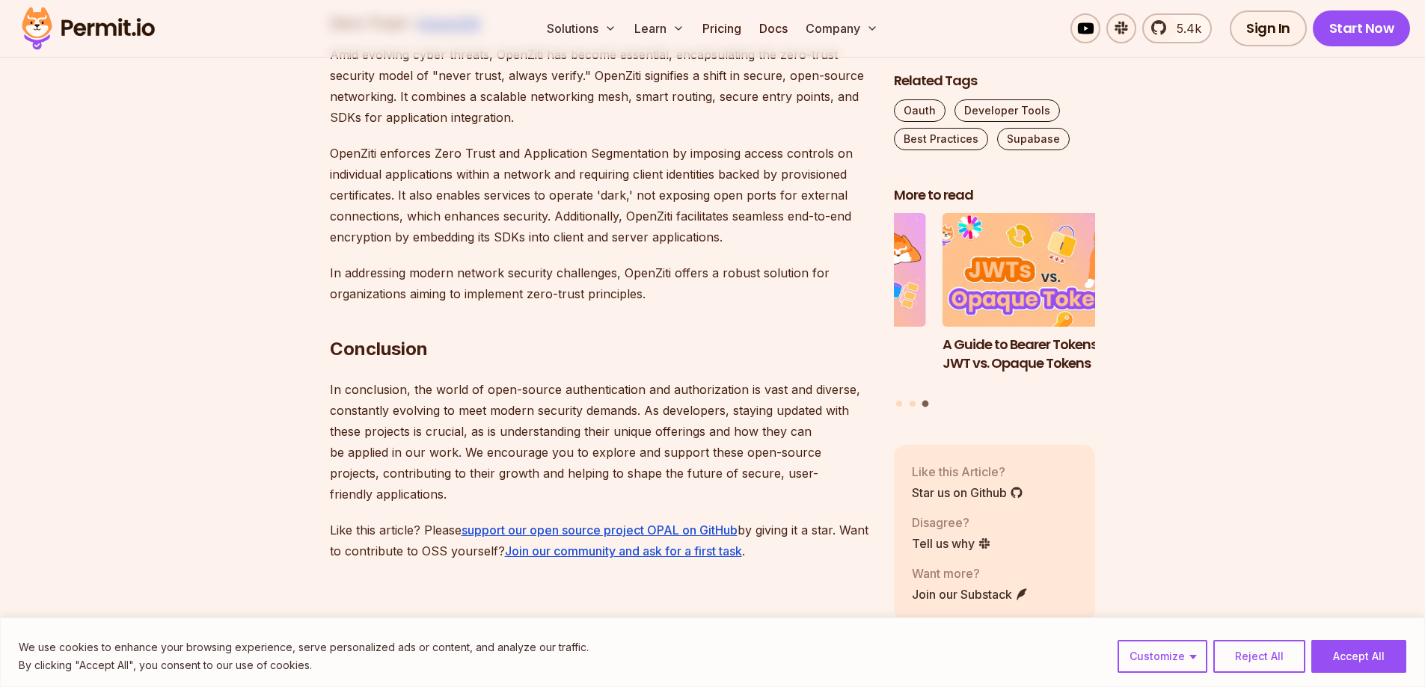
scroll to position [8377, 0]
